Goal: Book appointment/travel/reservation

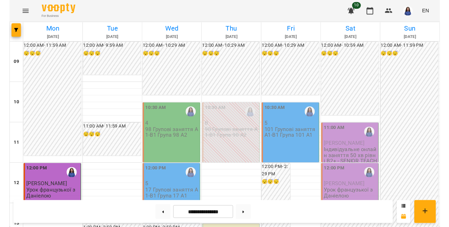
scroll to position [179, 0]
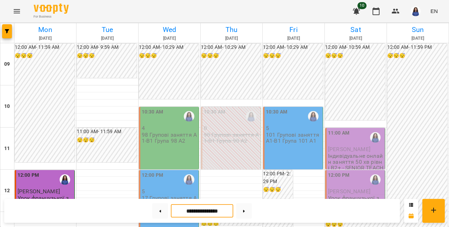
click at [205, 211] on input "**********" at bounding box center [202, 211] width 62 height 14
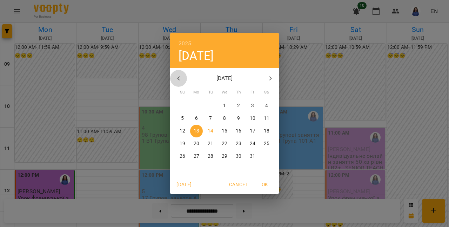
click at [180, 80] on icon "button" at bounding box center [178, 78] width 8 height 8
click at [207, 140] on button "22" at bounding box center [210, 143] width 13 height 13
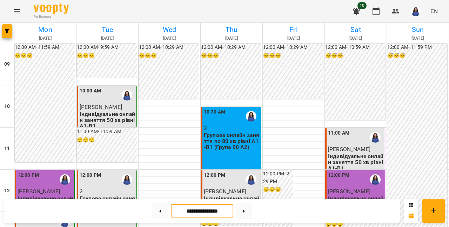
scroll to position [373, 0]
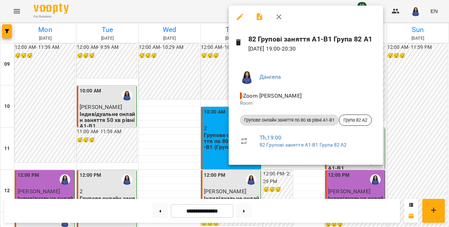
click at [213, 118] on div at bounding box center [224, 113] width 449 height 227
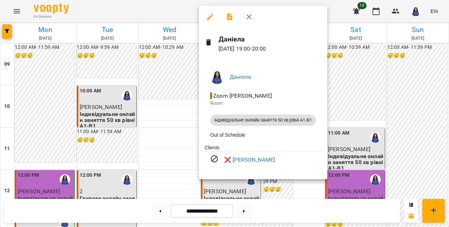
click at [187, 120] on div at bounding box center [224, 113] width 449 height 227
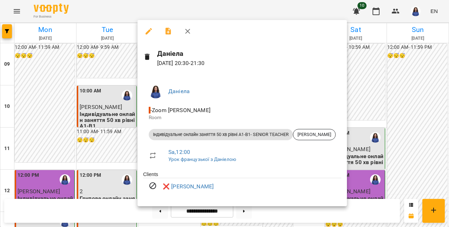
click at [115, 115] on div at bounding box center [224, 113] width 449 height 227
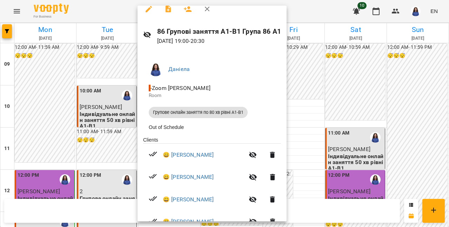
scroll to position [48, 0]
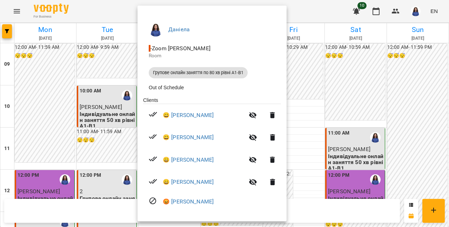
click at [91, 125] on div at bounding box center [224, 113] width 449 height 227
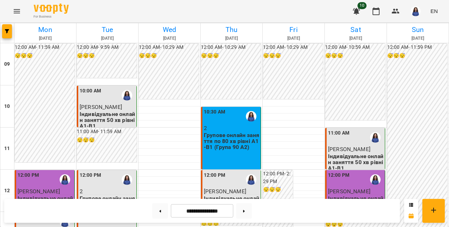
click at [221, 212] on input "**********" at bounding box center [202, 211] width 62 height 14
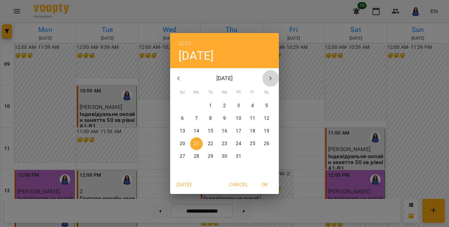
click at [275, 76] on button "button" at bounding box center [270, 78] width 17 height 17
click at [273, 77] on icon "button" at bounding box center [270, 78] width 8 height 8
click at [224, 132] on p "15" at bounding box center [225, 130] width 6 height 7
type input "**********"
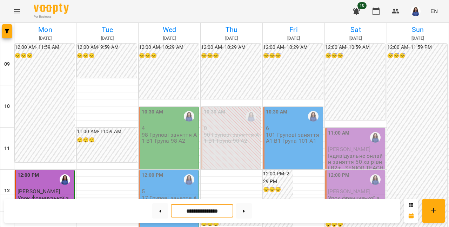
scroll to position [363, 0]
click at [186, 0] on div "For Business 10 EN" at bounding box center [224, 11] width 449 height 22
